Goal: Task Accomplishment & Management: Manage account settings

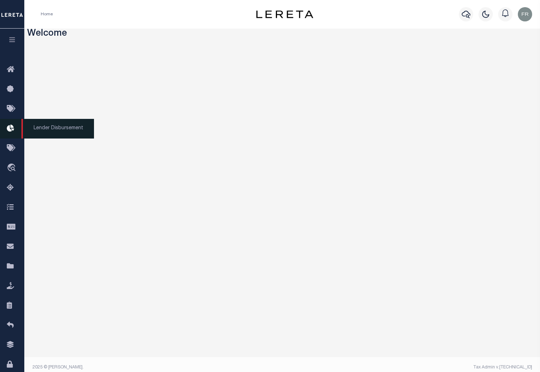
click at [12, 128] on icon at bounding box center [12, 128] width 11 height 9
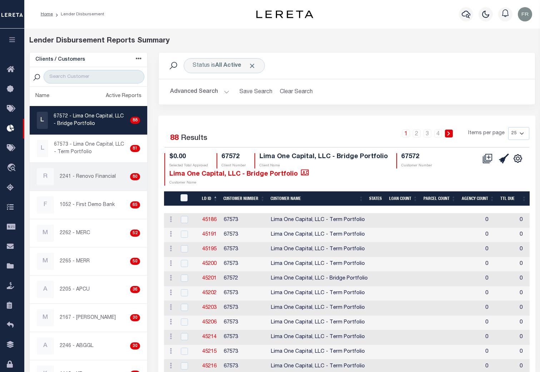
click at [100, 173] on div "R 2241 - Renovo Financial 80" at bounding box center [89, 176] width 104 height 17
checkbox input "true"
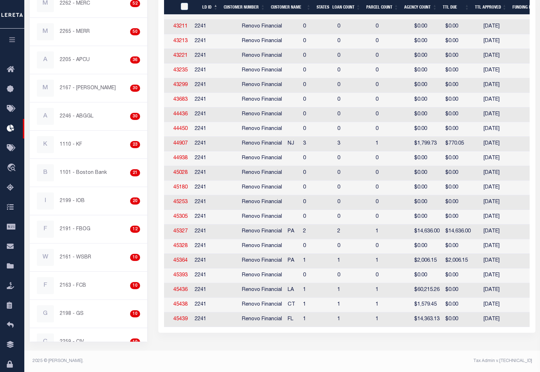
scroll to position [0, 29]
drag, startPoint x: 310, startPoint y: 331, endPoint x: 355, endPoint y: 328, distance: 45.2
click at [355, 328] on div "Selected 80 Results 1 2 3 4 Items per page 25 50 100 200 $0.00" at bounding box center [346, 109] width 377 height 447
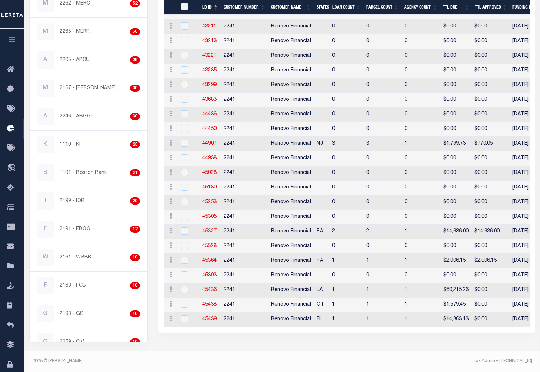
click at [211, 229] on link "45327" at bounding box center [209, 231] width 14 height 5
checkbox input "true"
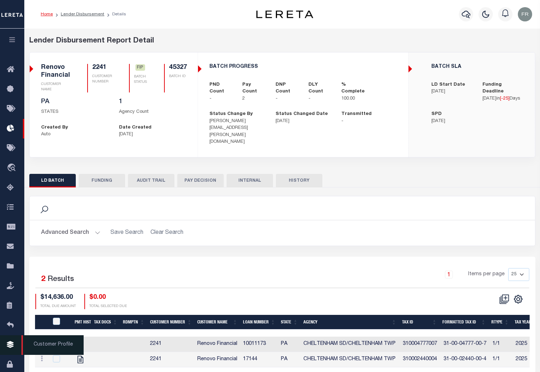
click at [9, 349] on icon at bounding box center [12, 345] width 11 height 9
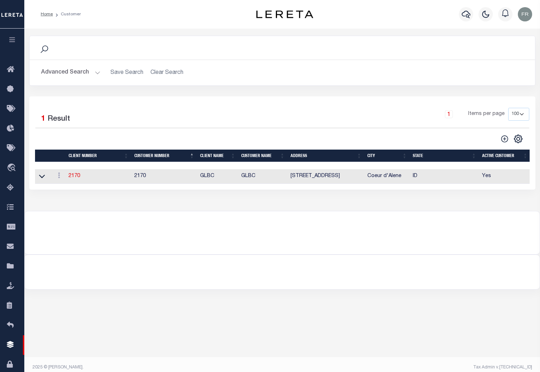
click at [97, 70] on button "Advanced Search" at bounding box center [70, 73] width 59 height 14
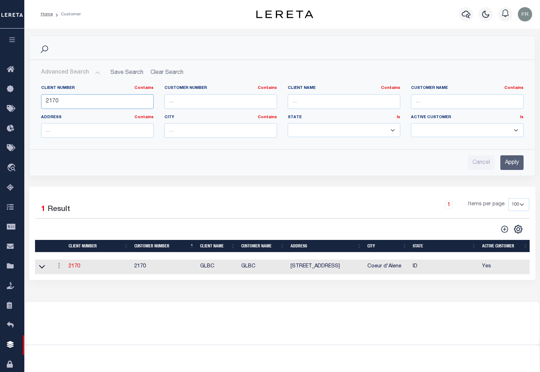
click at [74, 98] on input "2170" at bounding box center [97, 101] width 113 height 15
type input "2"
type input "1052"
click at [508, 158] on input "Apply" at bounding box center [511, 162] width 23 height 15
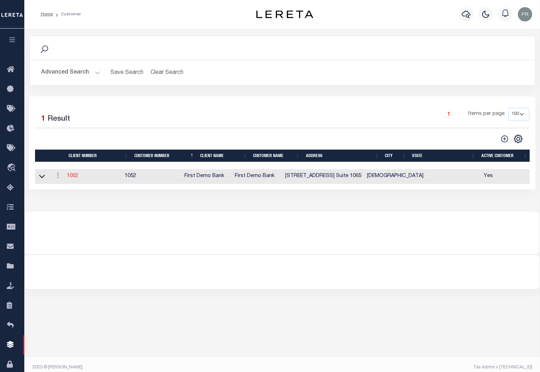
click at [75, 178] on link "1052" at bounding box center [72, 176] width 11 height 5
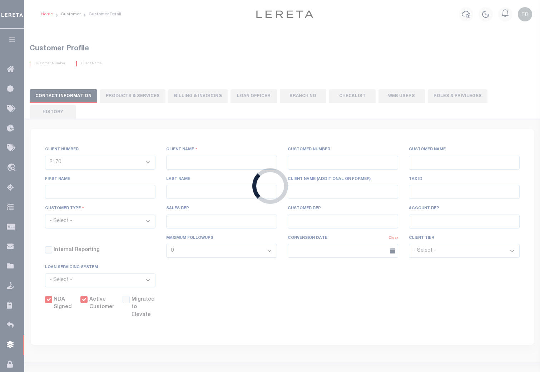
select select
type input "First Demo Bank"
type input "1052"
type input "First Demo Bank"
select select "Mixed Portfolio"
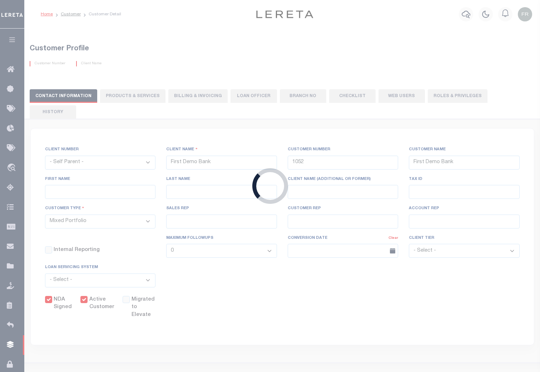
type input "Freddy Rodriguez"
type input "10/30/2022"
select select "Tier 1"
checkbox input "true"
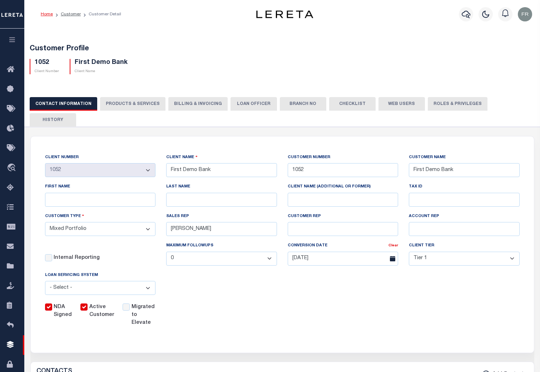
click at [390, 107] on button "Web Users" at bounding box center [402, 104] width 46 height 14
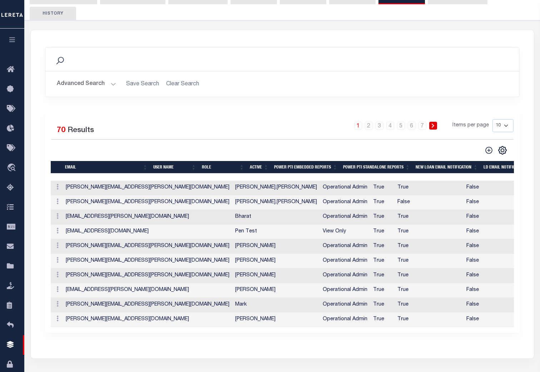
scroll to position [107, 0]
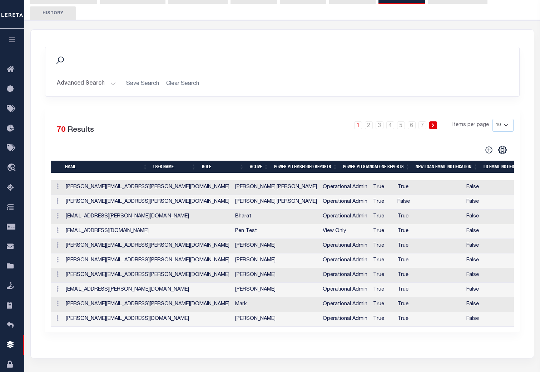
click at [507, 119] on select "10 25 50 100" at bounding box center [503, 125] width 21 height 13
select select "100"
click at [493, 119] on select "10 25 50 100" at bounding box center [503, 125] width 21 height 13
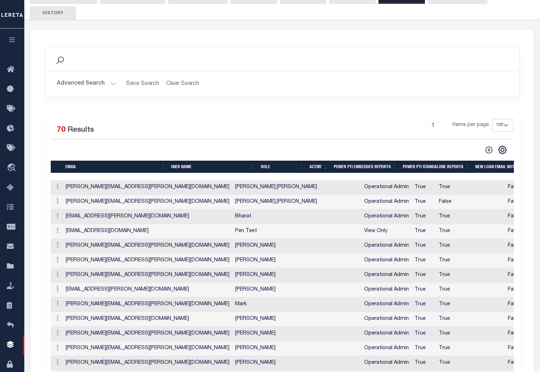
click at [195, 161] on th "USER NAME" at bounding box center [213, 167] width 90 height 13
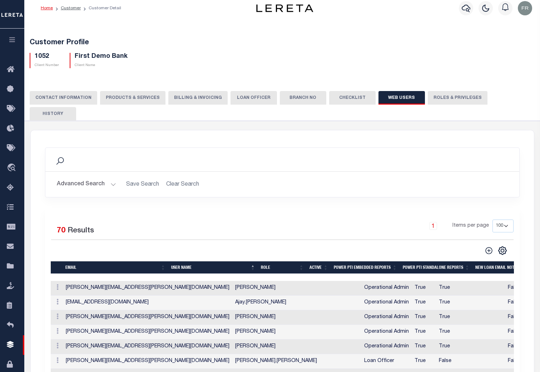
scroll to position [0, 0]
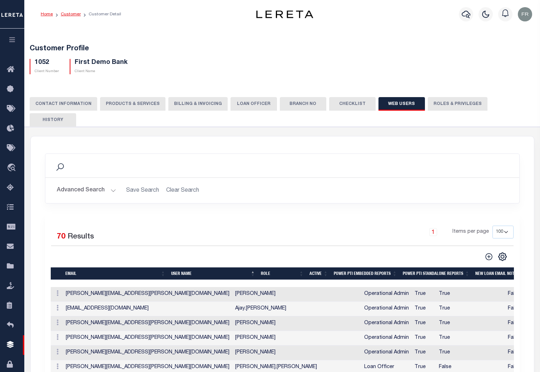
click at [71, 13] on link "Customer" at bounding box center [71, 14] width 20 height 4
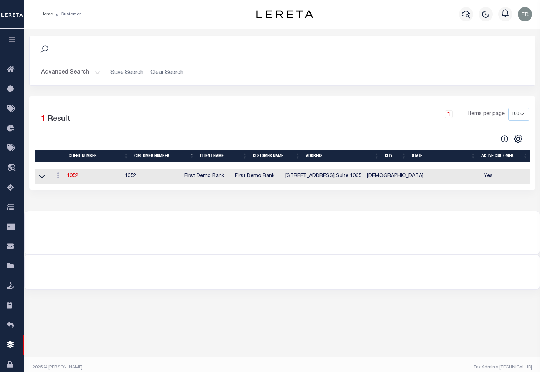
click at [100, 70] on h2 "Advanced Search Save Search Clear Search CustomerSearchGridWrapper_dynamictable…" at bounding box center [282, 73] width 494 height 14
click at [95, 73] on button "Advanced Search" at bounding box center [70, 73] width 59 height 14
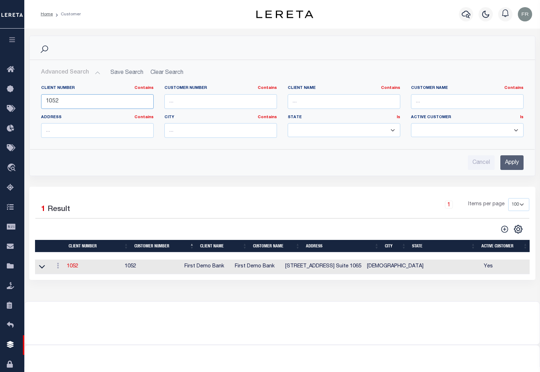
drag, startPoint x: 43, startPoint y: 107, endPoint x: 39, endPoint y: 107, distance: 4.3
click at [39, 107] on div "Client Number Contains Contains Is 1052" at bounding box center [97, 99] width 123 height 29
type input "2241"
click at [520, 163] on input "Apply" at bounding box center [511, 162] width 23 height 15
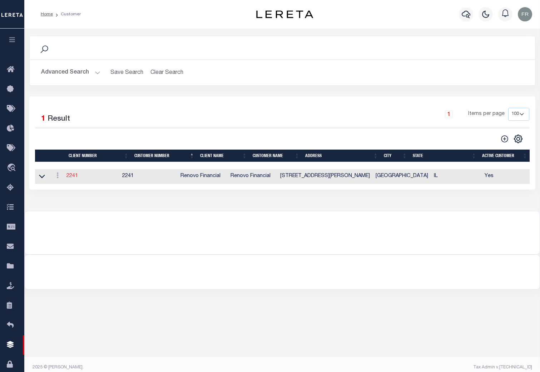
click at [74, 178] on link "2241" at bounding box center [71, 176] width 11 height 5
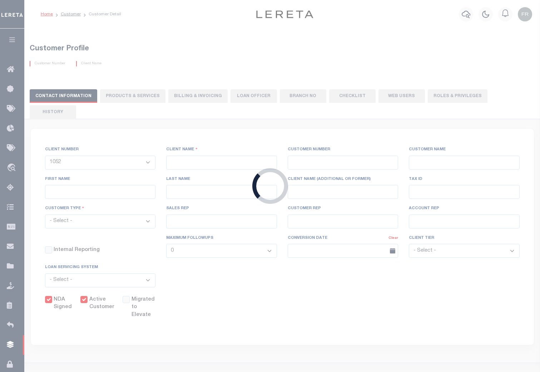
select select
type input "Renovo Financial"
type input "2241"
type input "Renovo Financial"
type input "Steven"
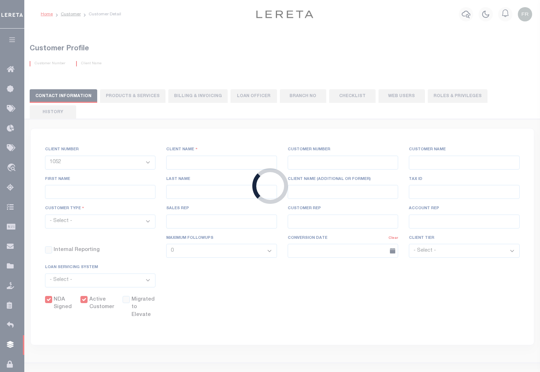
type input "Klemp"
select select "Mixed Portfolio"
type input "Tiffany Stringfellow"
type input "Barbara Kendrick"
type input "Debbie Vecellio"
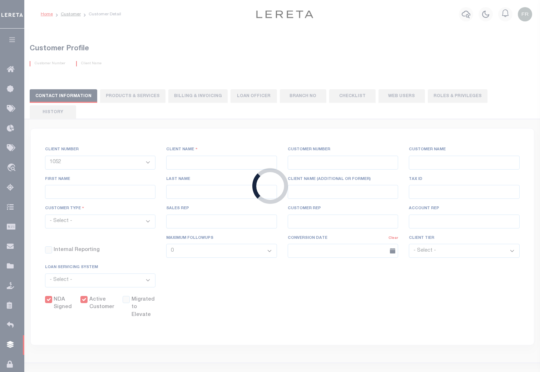
checkbox input "true"
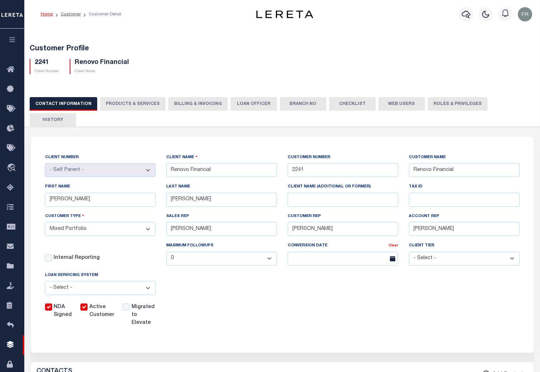
click at [390, 101] on button "Web Users" at bounding box center [402, 104] width 46 height 14
select select "100"
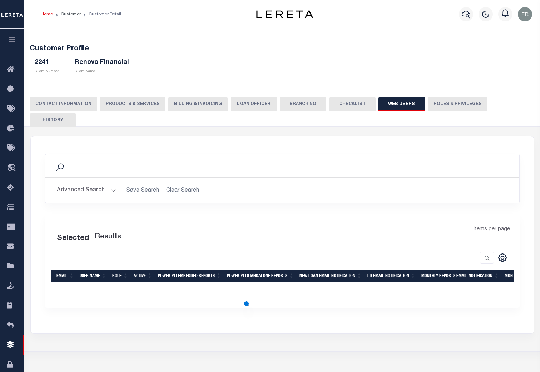
select select "100"
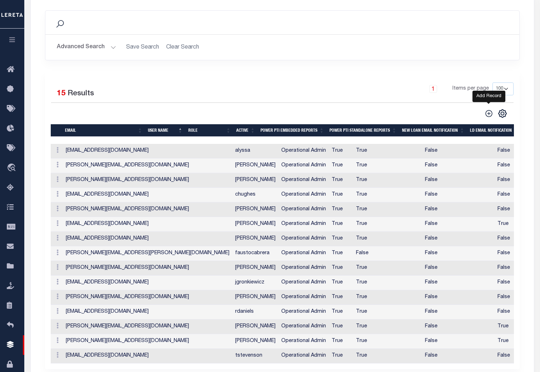
scroll to position [143, 0]
click at [490, 110] on icon at bounding box center [488, 113] width 7 height 7
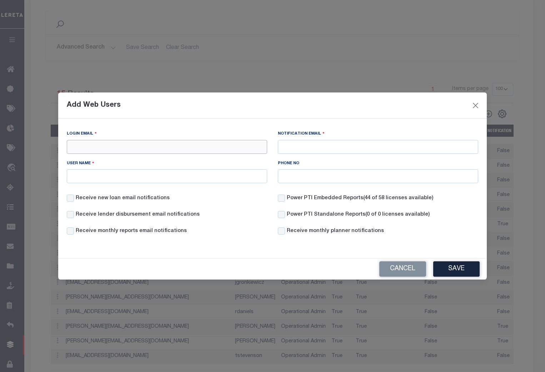
click at [83, 144] on input "Login Email" at bounding box center [167, 147] width 201 height 14
type input "frodriguez@lereta.net"
click at [341, 146] on input "frodriguez@lereta.net" at bounding box center [378, 147] width 201 height 14
type input "frodriguez@lereta.com"
click at [94, 179] on input "User Name" at bounding box center [167, 176] width 201 height 14
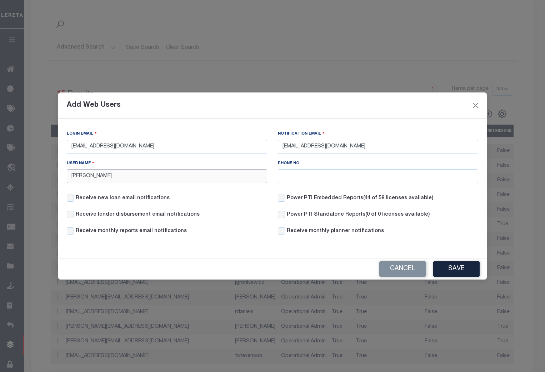
type input "Freddy Rodriguez"
click at [71, 199] on input "Receive new loan email notifications" at bounding box center [70, 198] width 7 height 7
checkbox input "true"
drag, startPoint x: 69, startPoint y: 216, endPoint x: 77, endPoint y: 217, distance: 7.6
click at [70, 216] on input "Receive lender disbursement email notifications" at bounding box center [70, 214] width 7 height 7
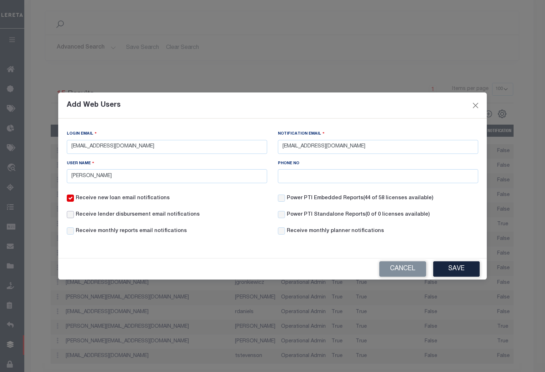
checkbox input "true"
click at [74, 232] on div "Receive monthly reports email notifications" at bounding box center [127, 232] width 120 height 8
click at [72, 229] on input "Receive monthly reports email notifications" at bounding box center [70, 231] width 7 height 7
checkbox input "true"
click at [282, 197] on input "Power PTI Embedded Reports (44 of 58 licenses available)" at bounding box center [281, 198] width 7 height 7
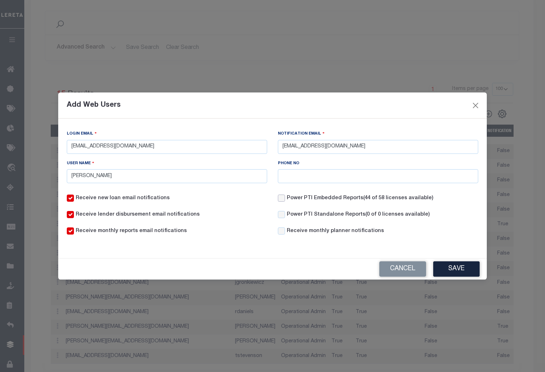
checkbox input "true"
click at [463, 270] on button "Save" at bounding box center [457, 269] width 46 height 15
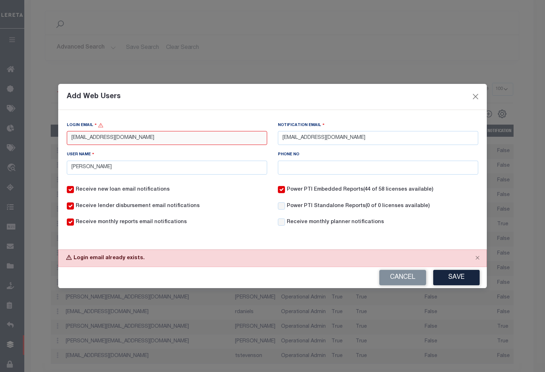
click at [126, 141] on input "frodriguez@lereta.net" at bounding box center [167, 138] width 201 height 14
type input "frodriguez@lereta.com"
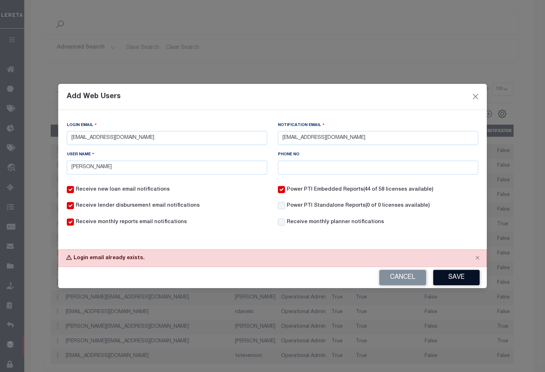
click at [462, 276] on button "Save" at bounding box center [457, 277] width 46 height 15
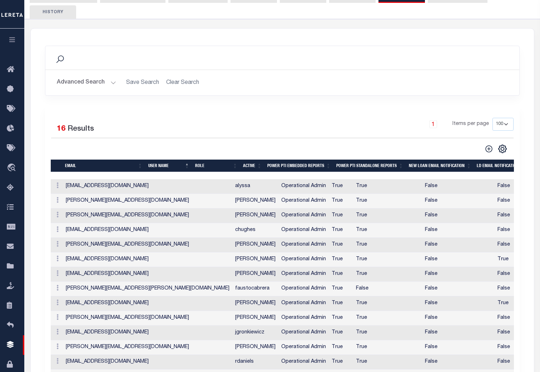
scroll to position [108, 0]
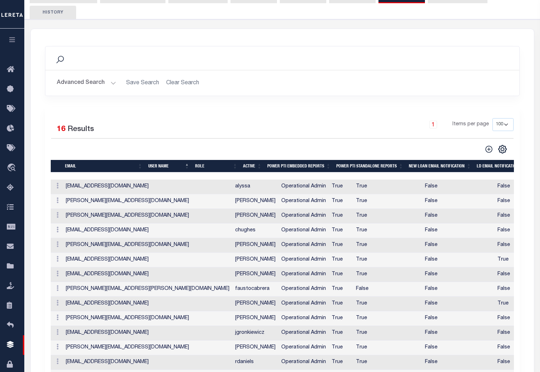
click at [111, 76] on button "Advanced Search" at bounding box center [86, 83] width 59 height 14
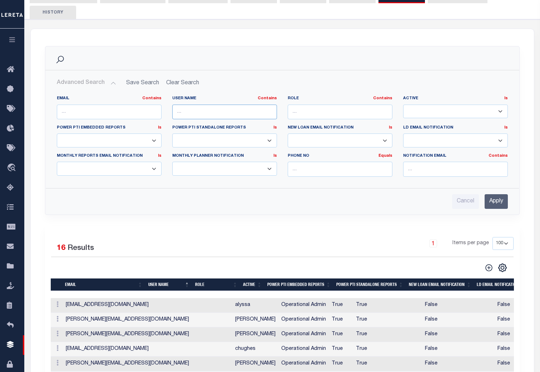
click at [186, 105] on input "text" at bounding box center [224, 112] width 105 height 15
type input "Freddy"
click at [493, 194] on input "Apply" at bounding box center [496, 201] width 23 height 15
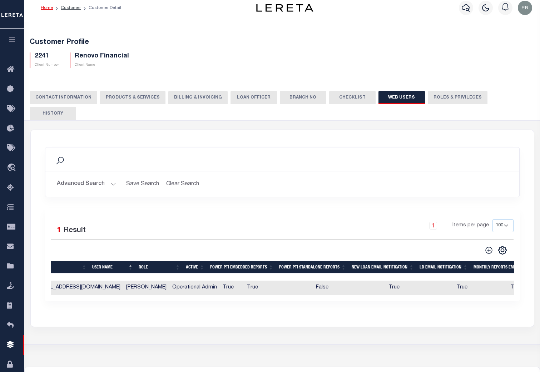
scroll to position [0, 36]
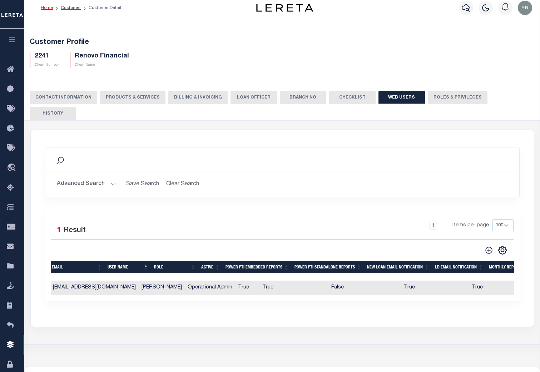
click at [113, 177] on button "Advanced Search" at bounding box center [86, 184] width 59 height 14
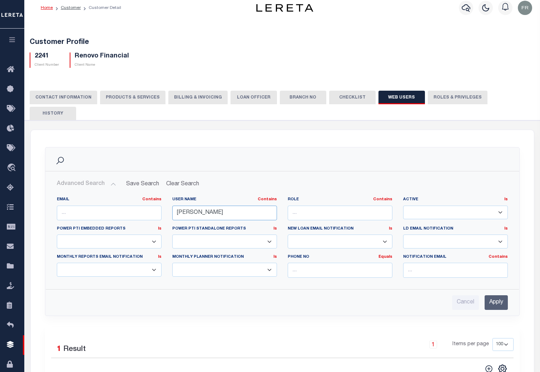
drag, startPoint x: 207, startPoint y: 195, endPoint x: 145, endPoint y: 194, distance: 61.5
click at [145, 197] on div "EMAIL Contains Contains Is USER NAME Contains Contains Is Freddy Contains Is Is" at bounding box center [282, 240] width 462 height 87
click at [493, 296] on input "Apply" at bounding box center [496, 303] width 23 height 15
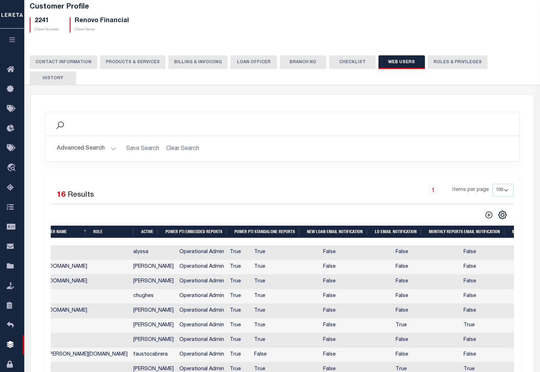
click at [395, 226] on th "LD EMAIL NOTIFICATION" at bounding box center [399, 232] width 54 height 13
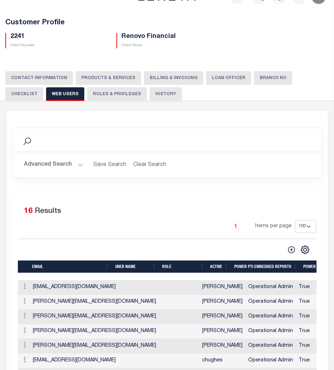
scroll to position [0, 0]
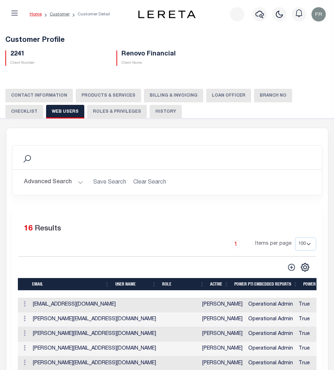
click at [14, 14] on icon "button" at bounding box center [14, 13] width 6 height 7
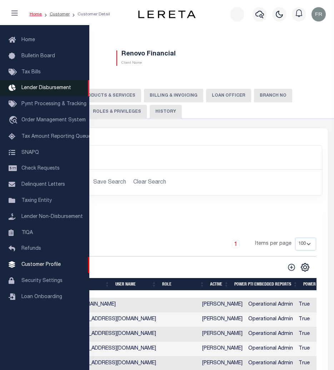
click at [50, 90] on span "Lender Disbursement" at bounding box center [46, 87] width 50 height 5
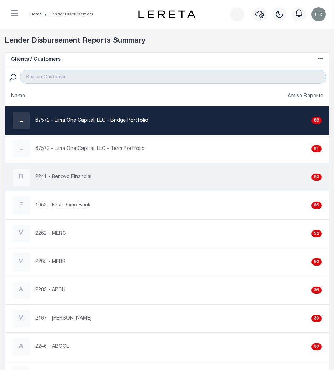
click at [75, 177] on p "2241 - Renovo Financial" at bounding box center [63, 177] width 56 height 8
checkbox input "true"
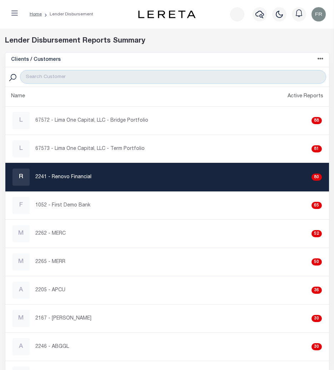
click at [71, 176] on p "2241 - Renovo Financial" at bounding box center [63, 177] width 56 height 8
click at [70, 176] on p "2241 - Renovo Financial" at bounding box center [63, 177] width 56 height 8
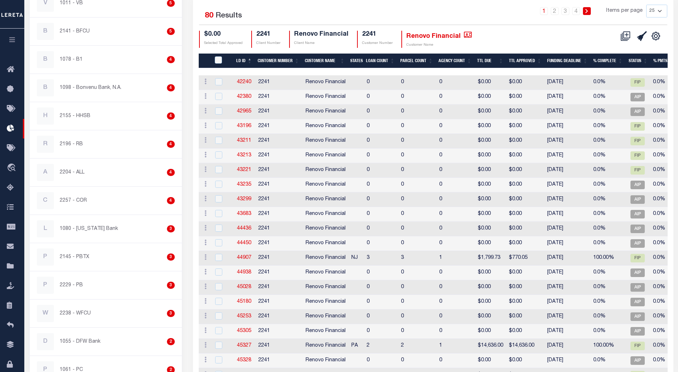
scroll to position [135, 0]
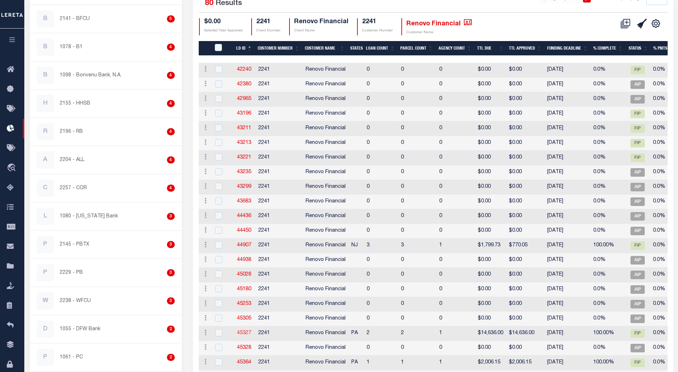
click at [245, 332] on link "45327" at bounding box center [244, 333] width 14 height 5
checkbox input "true"
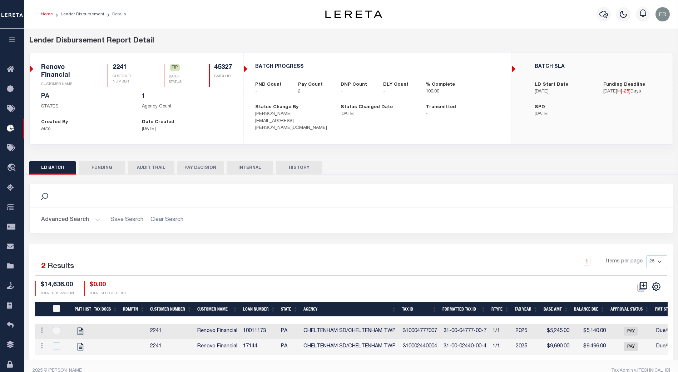
click at [108, 167] on button "FUNDING" at bounding box center [102, 168] width 46 height 14
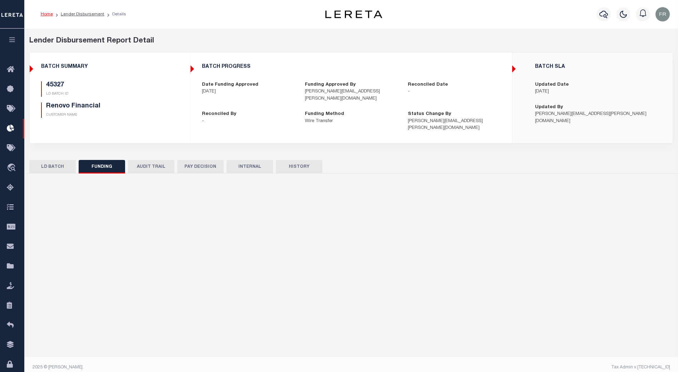
type input "TEST Message"
type input "$0"
type input "$14,636"
type input "$0"
type input "[DATE]"
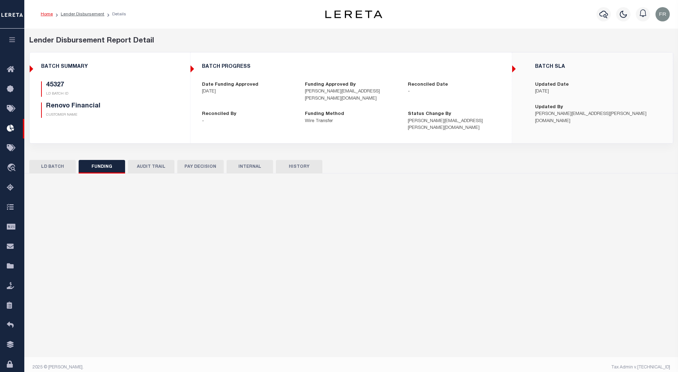
select select "100"
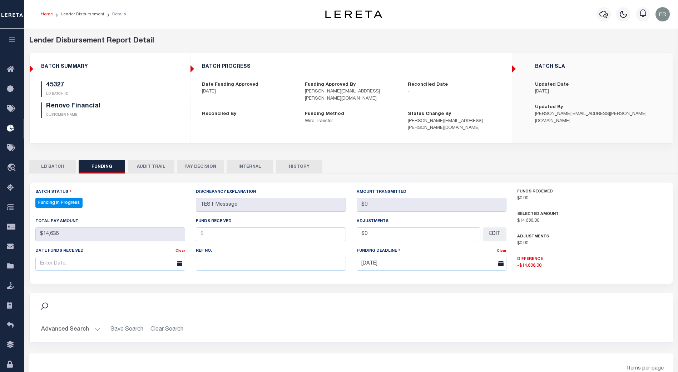
select select "100"
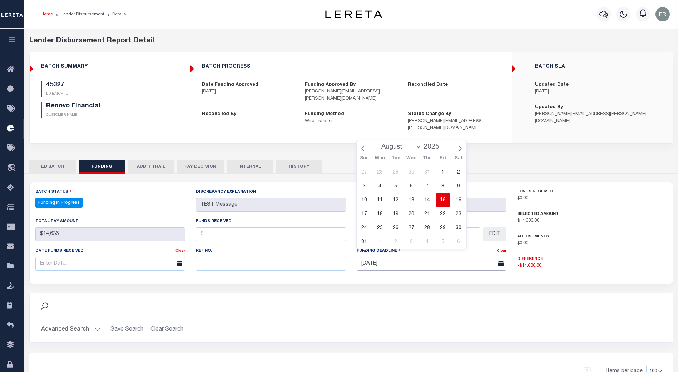
click at [334, 257] on input "[DATE]" at bounding box center [432, 264] width 150 height 14
click at [334, 150] on icon at bounding box center [460, 148] width 5 height 5
select select "8"
click at [334, 214] on span "23" at bounding box center [396, 214] width 14 height 14
type input "[DATE]"
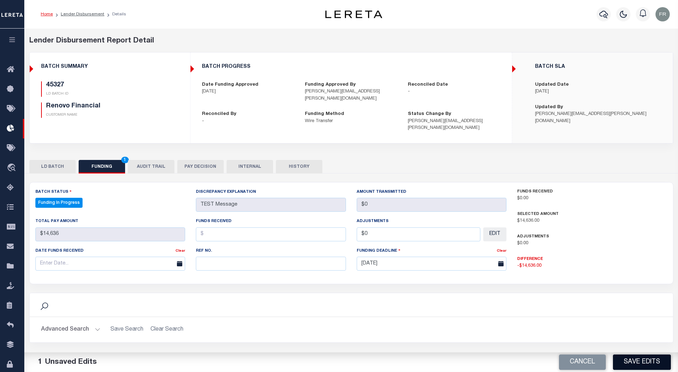
click at [334, 359] on button "Save Edits" at bounding box center [642, 362] width 58 height 15
type input "$0"
type input "$14,636"
type input "$0"
select select "100"
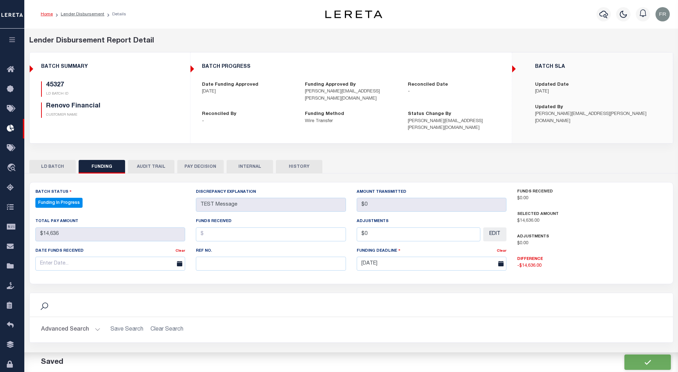
select select "100"
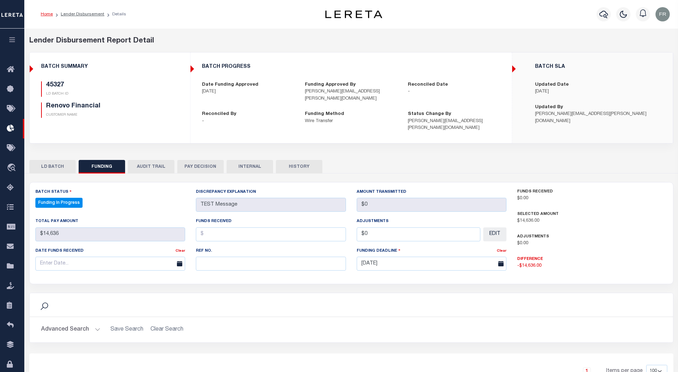
click at [13, 38] on icon "button" at bounding box center [12, 39] width 8 height 6
